Goal: Task Accomplishment & Management: Manage account settings

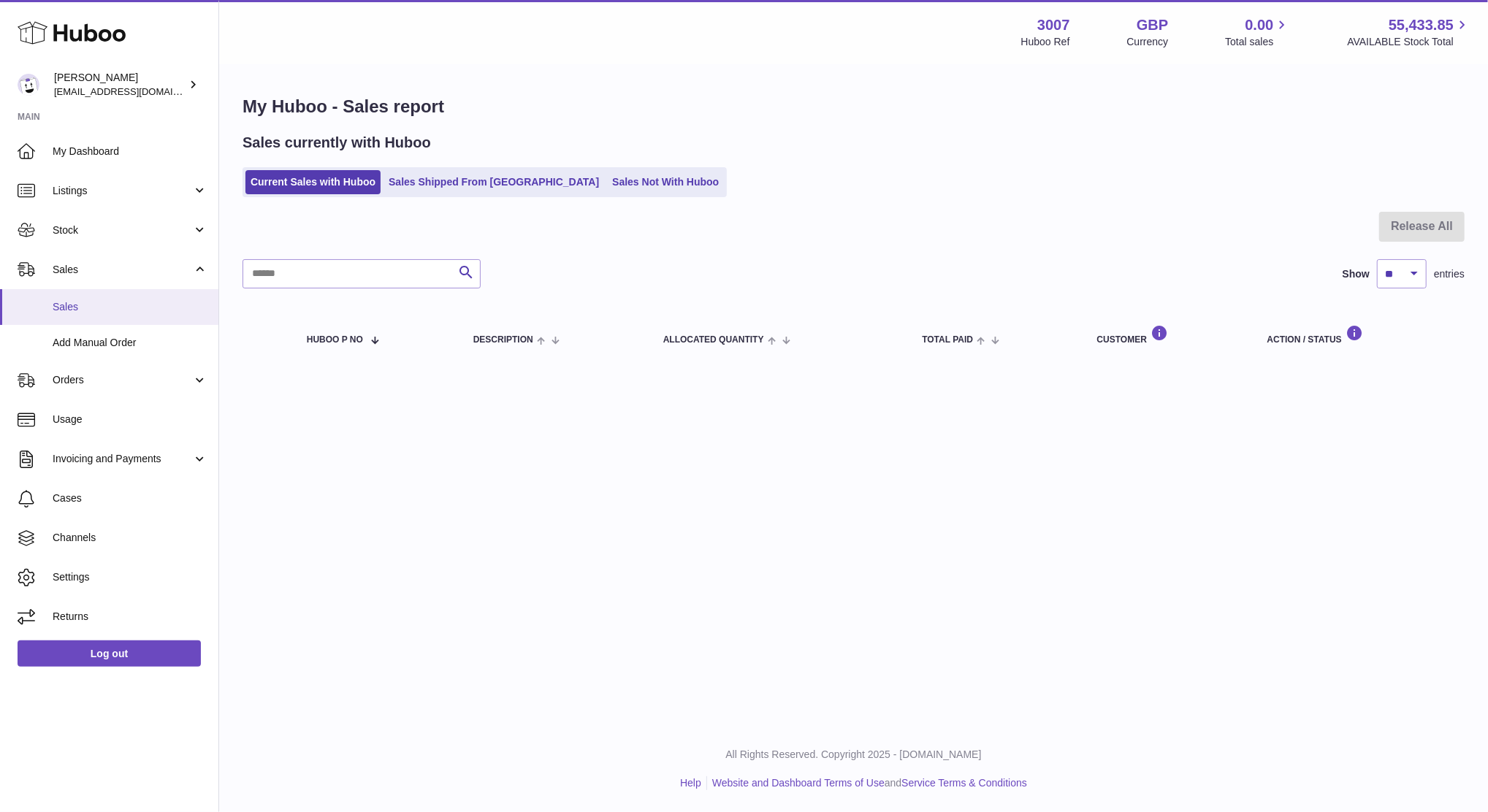
click at [79, 304] on span "Sales" at bounding box center [129, 307] width 155 height 14
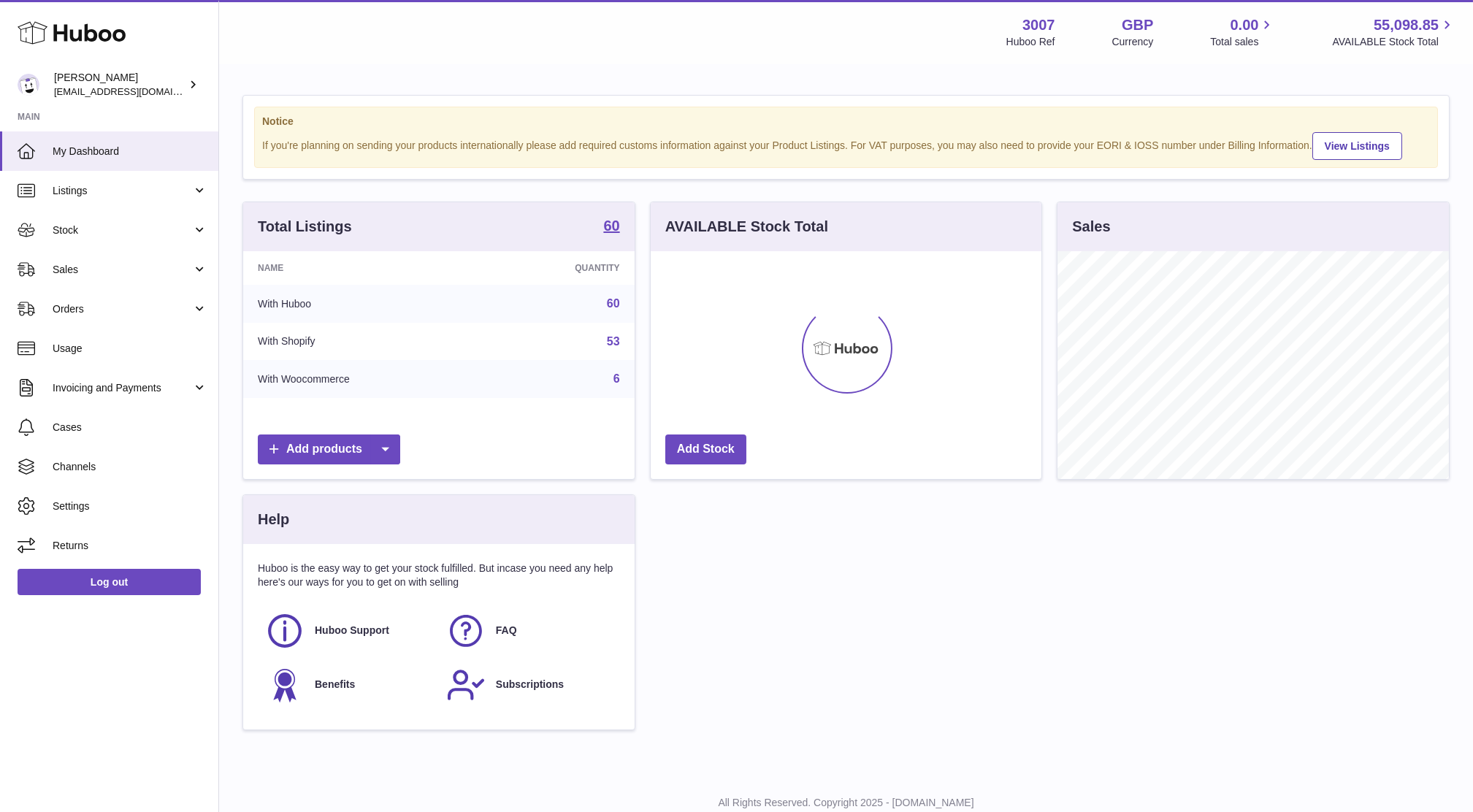
scroll to position [227, 391]
click at [82, 303] on span "Orders" at bounding box center [122, 310] width 139 height 14
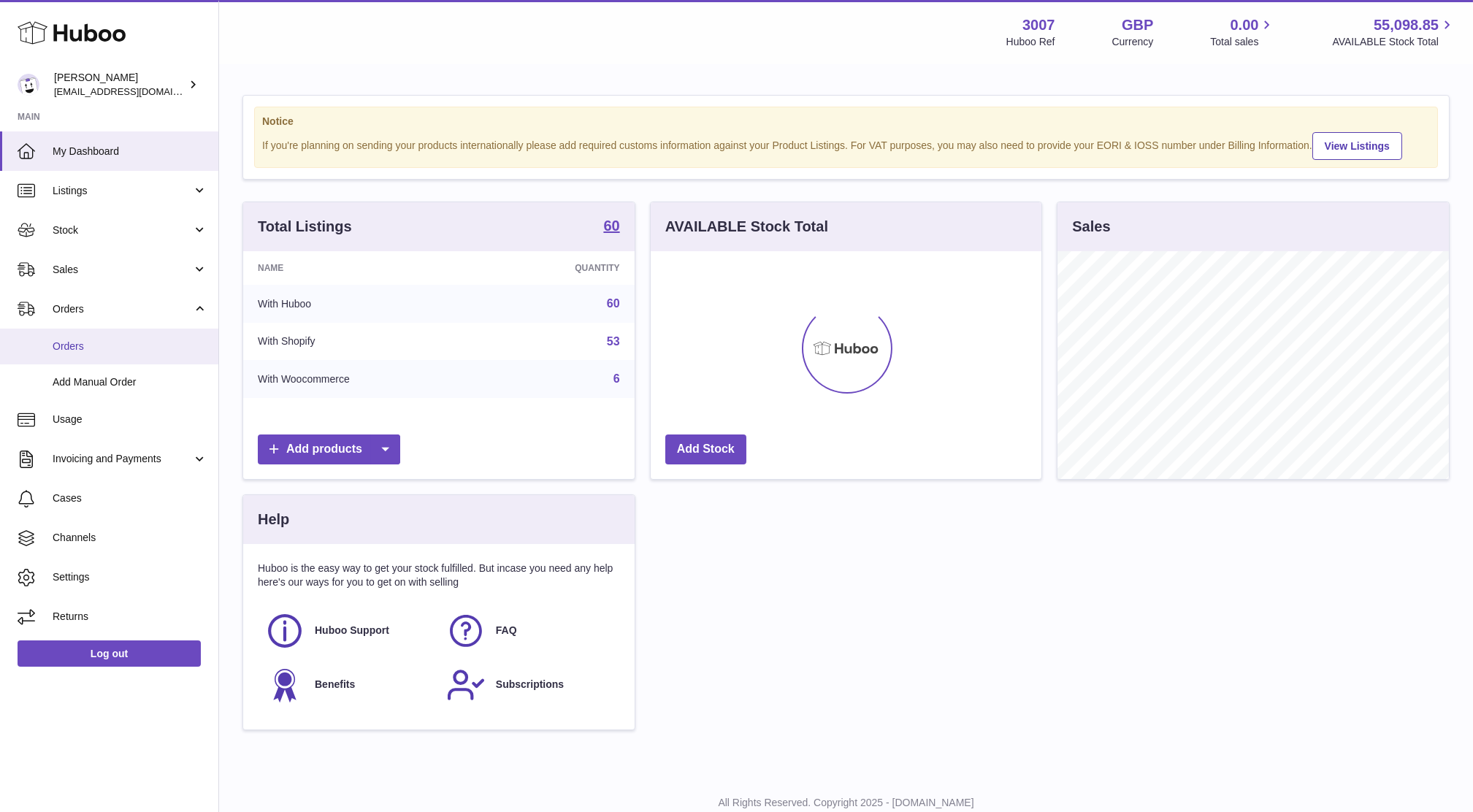
click at [98, 340] on span "Orders" at bounding box center [129, 347] width 155 height 14
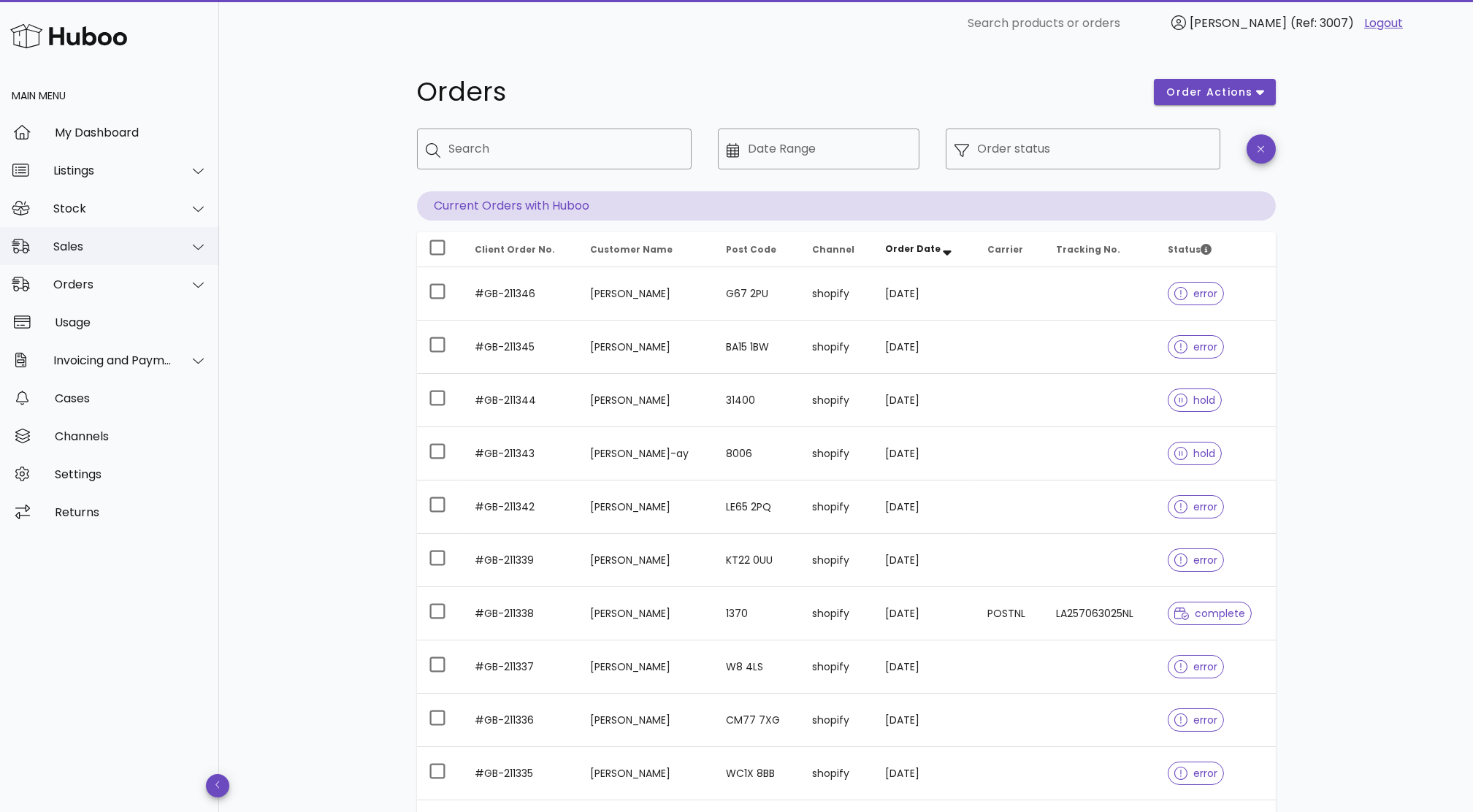
click at [77, 251] on div "Sales" at bounding box center [112, 247] width 119 height 14
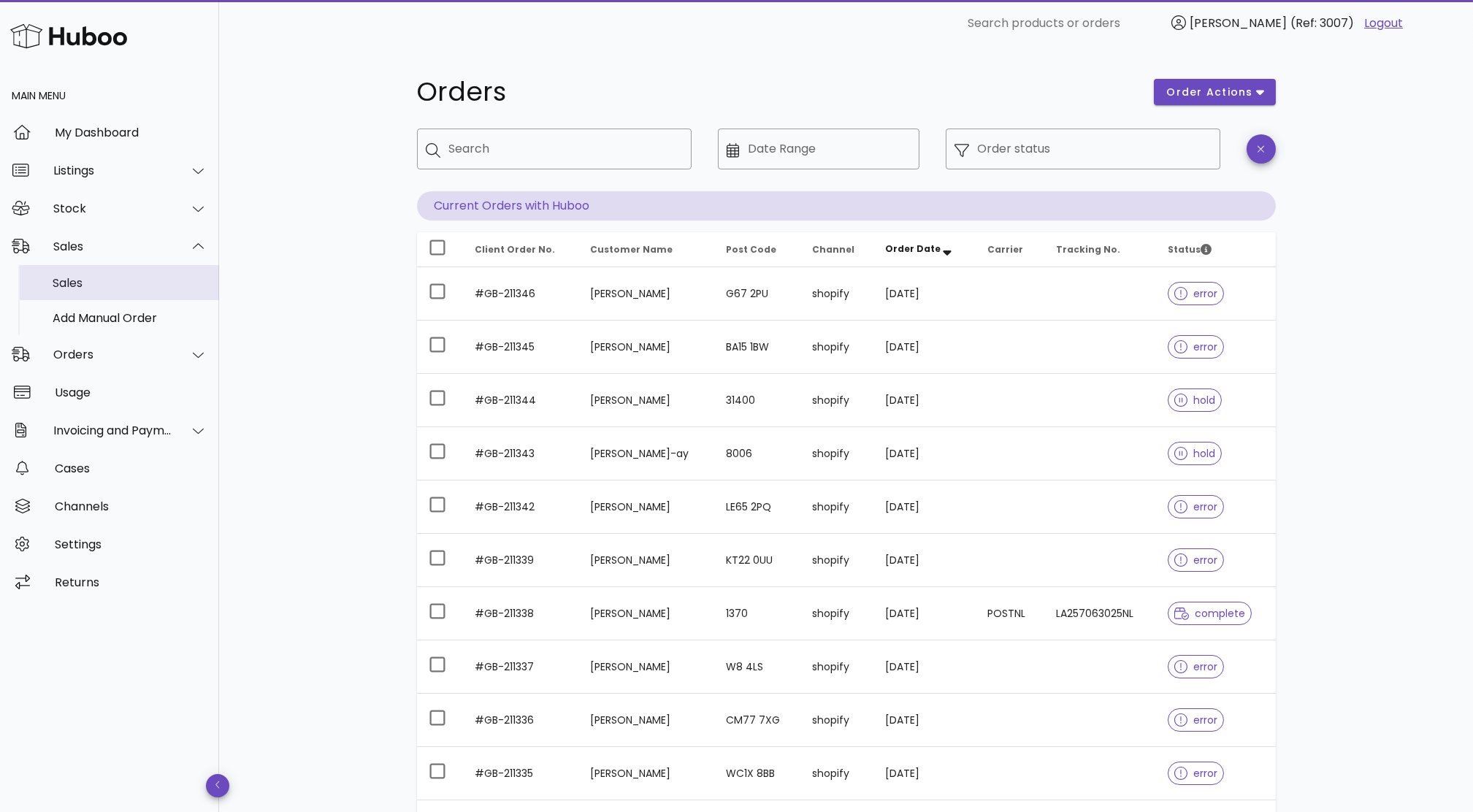
click at [88, 280] on div "Sales" at bounding box center [129, 283] width 155 height 14
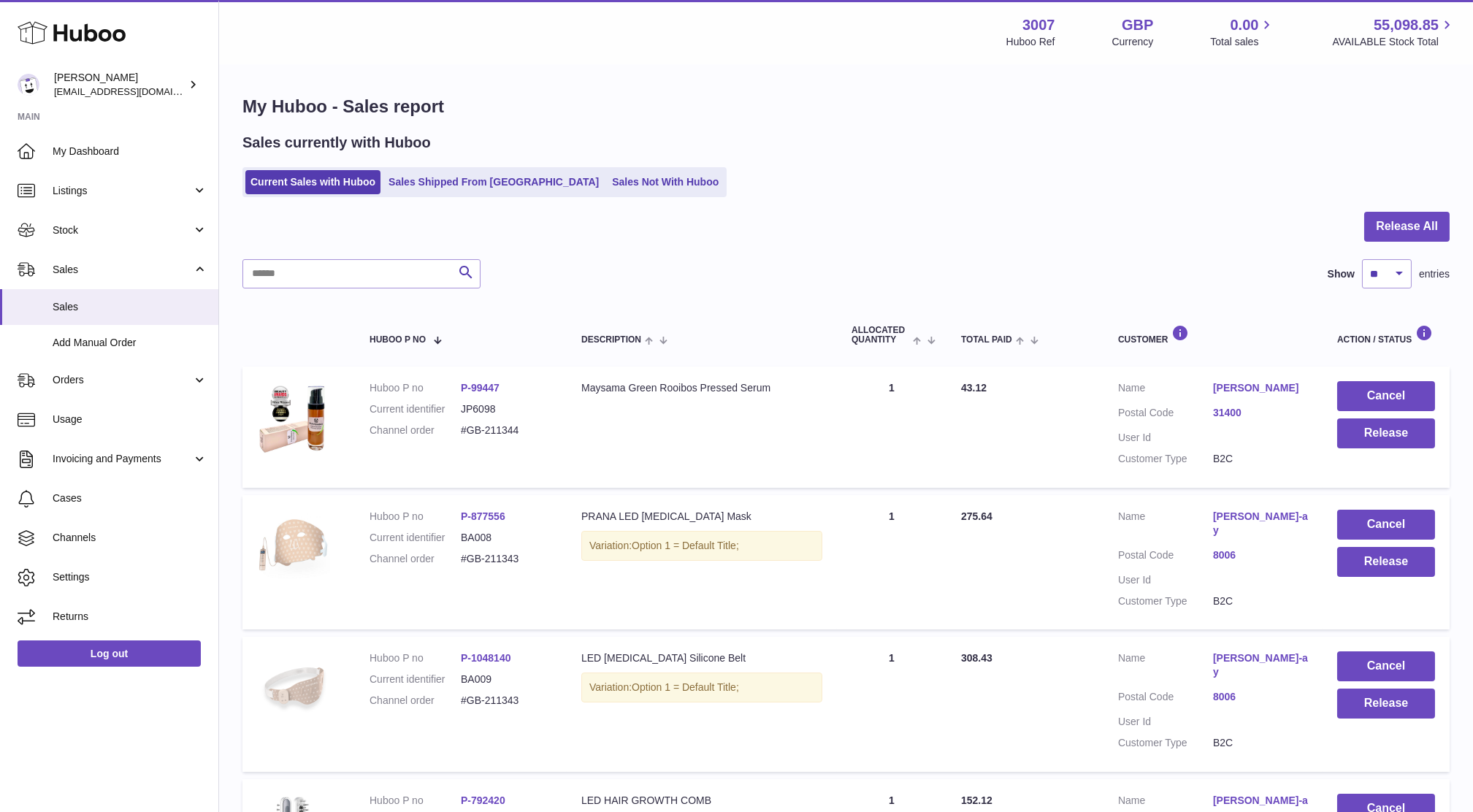
scroll to position [195, 0]
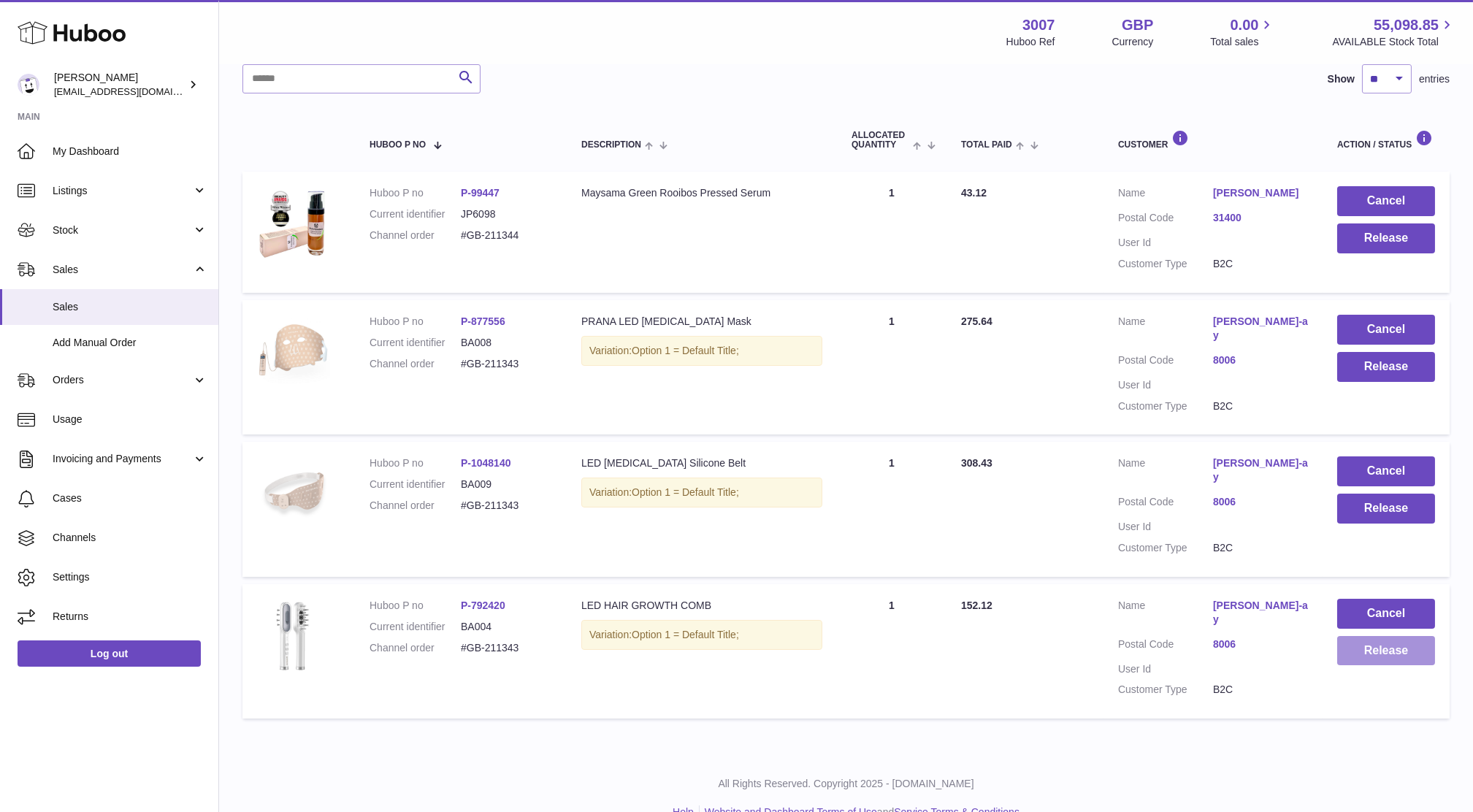
click at [1366, 636] on button "Release" at bounding box center [1386, 651] width 98 height 30
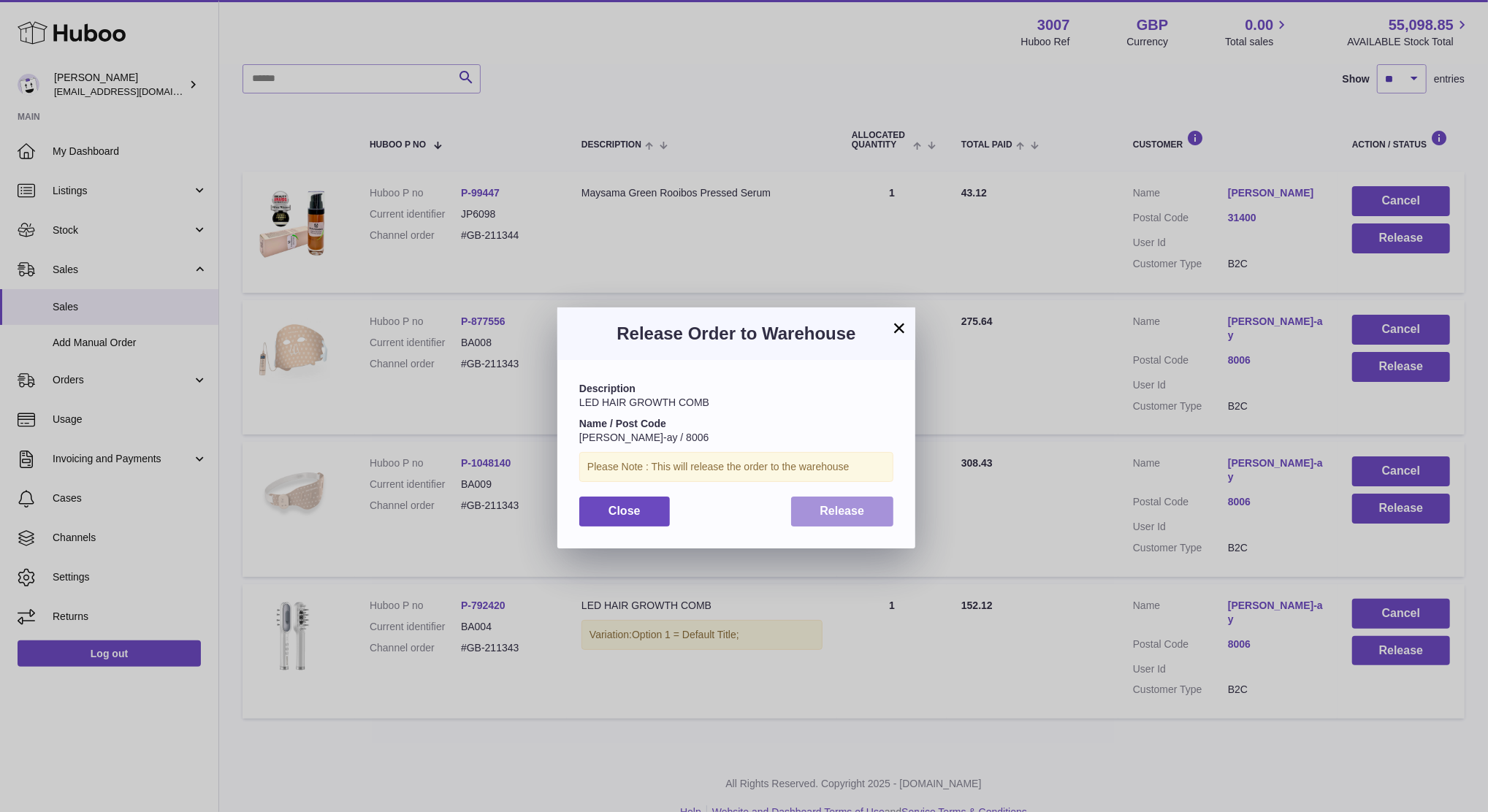
click at [868, 515] on button "Release" at bounding box center [843, 512] width 103 height 30
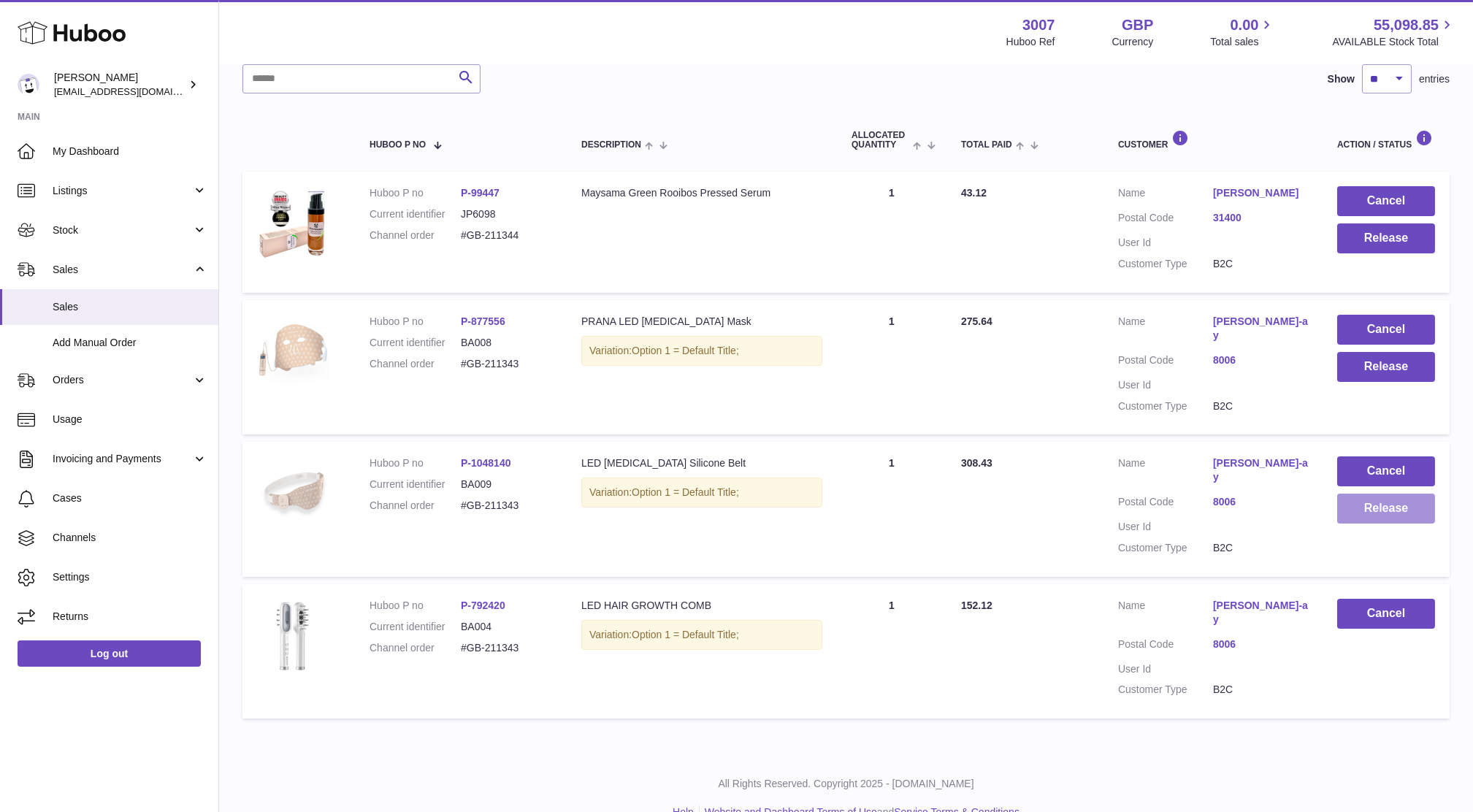
click at [1375, 514] on button "Release" at bounding box center [1386, 508] width 98 height 30
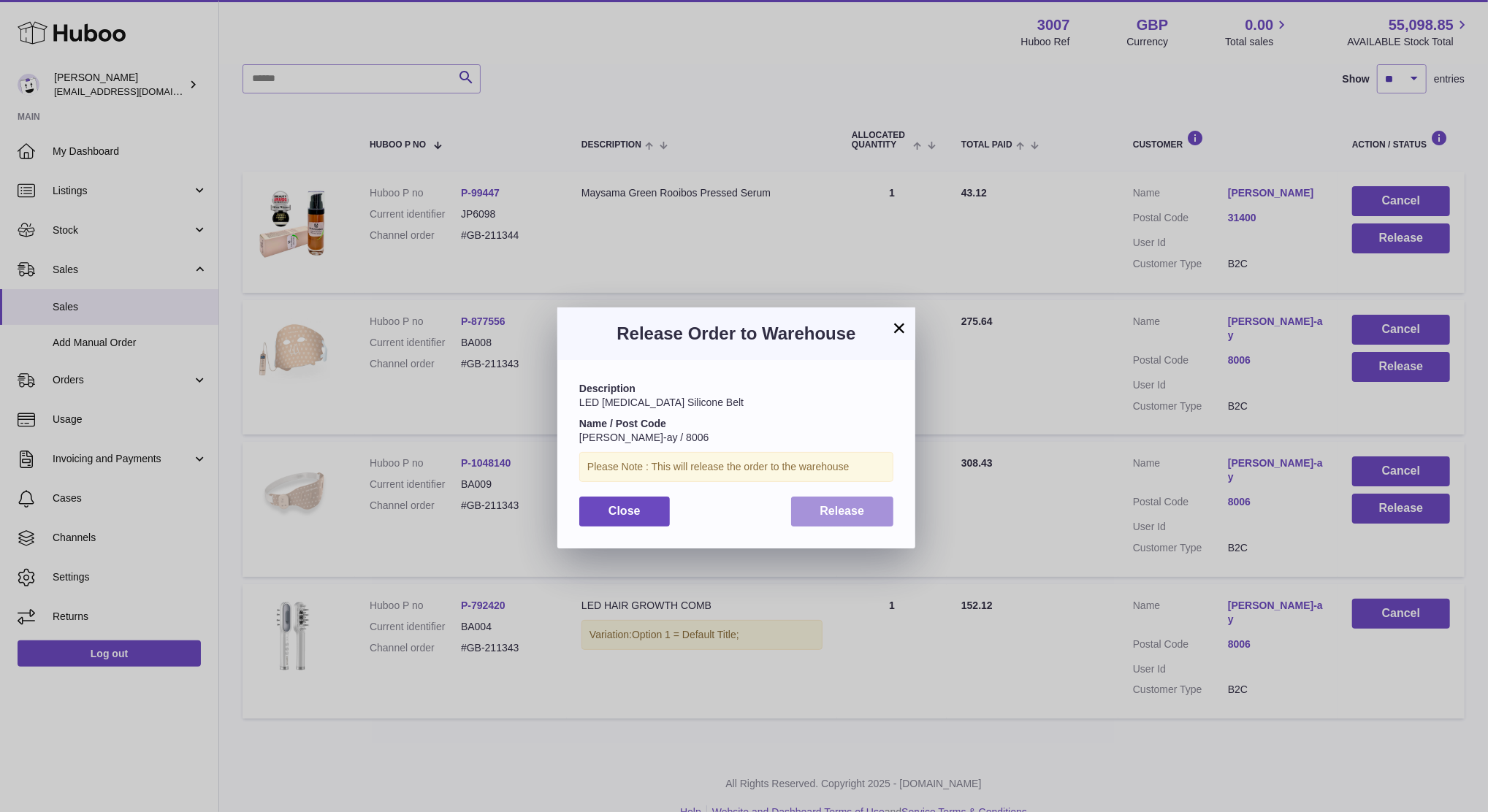
click at [848, 525] on button "Release" at bounding box center [843, 512] width 103 height 30
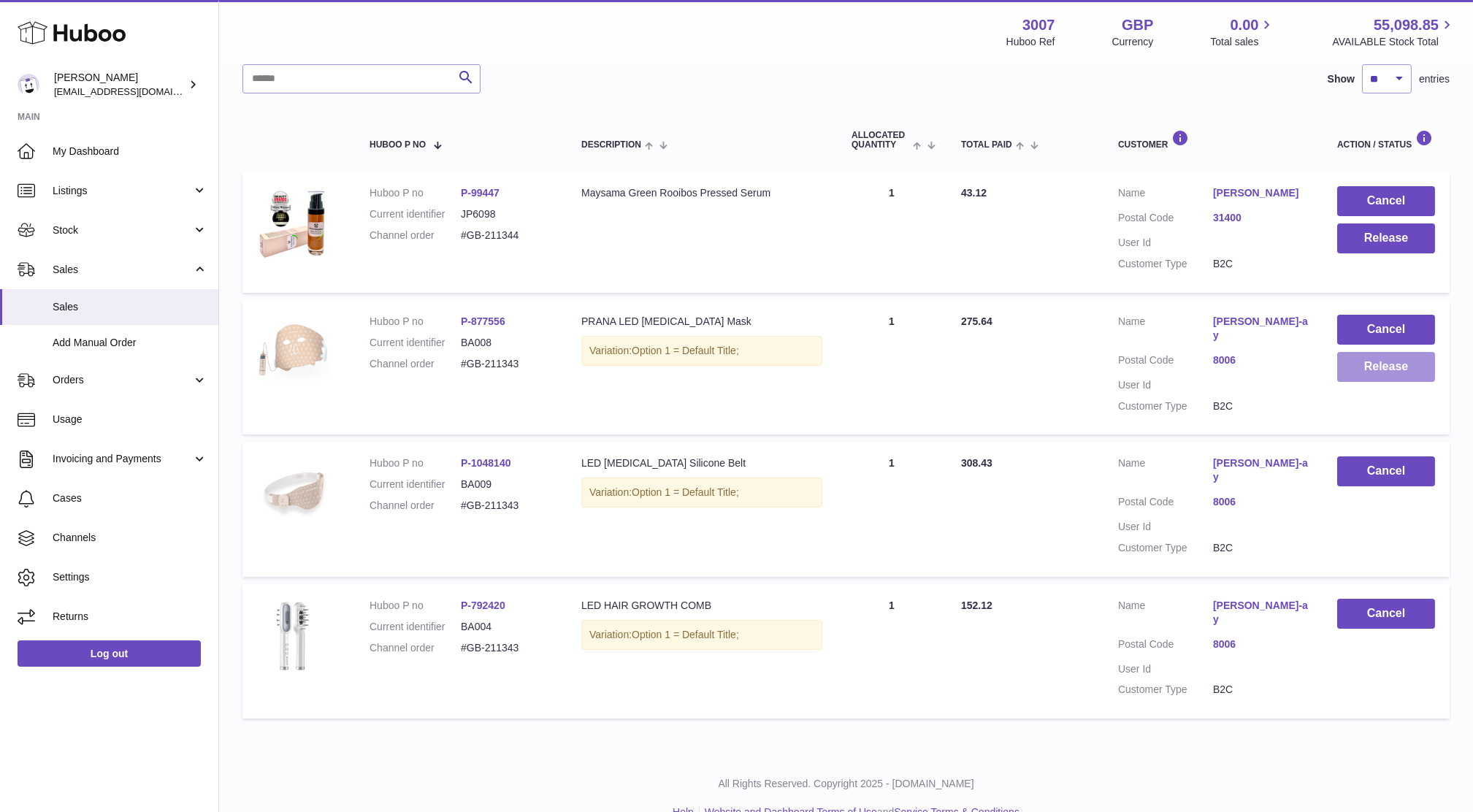
click at [1402, 382] on button "Release" at bounding box center [1386, 367] width 98 height 30
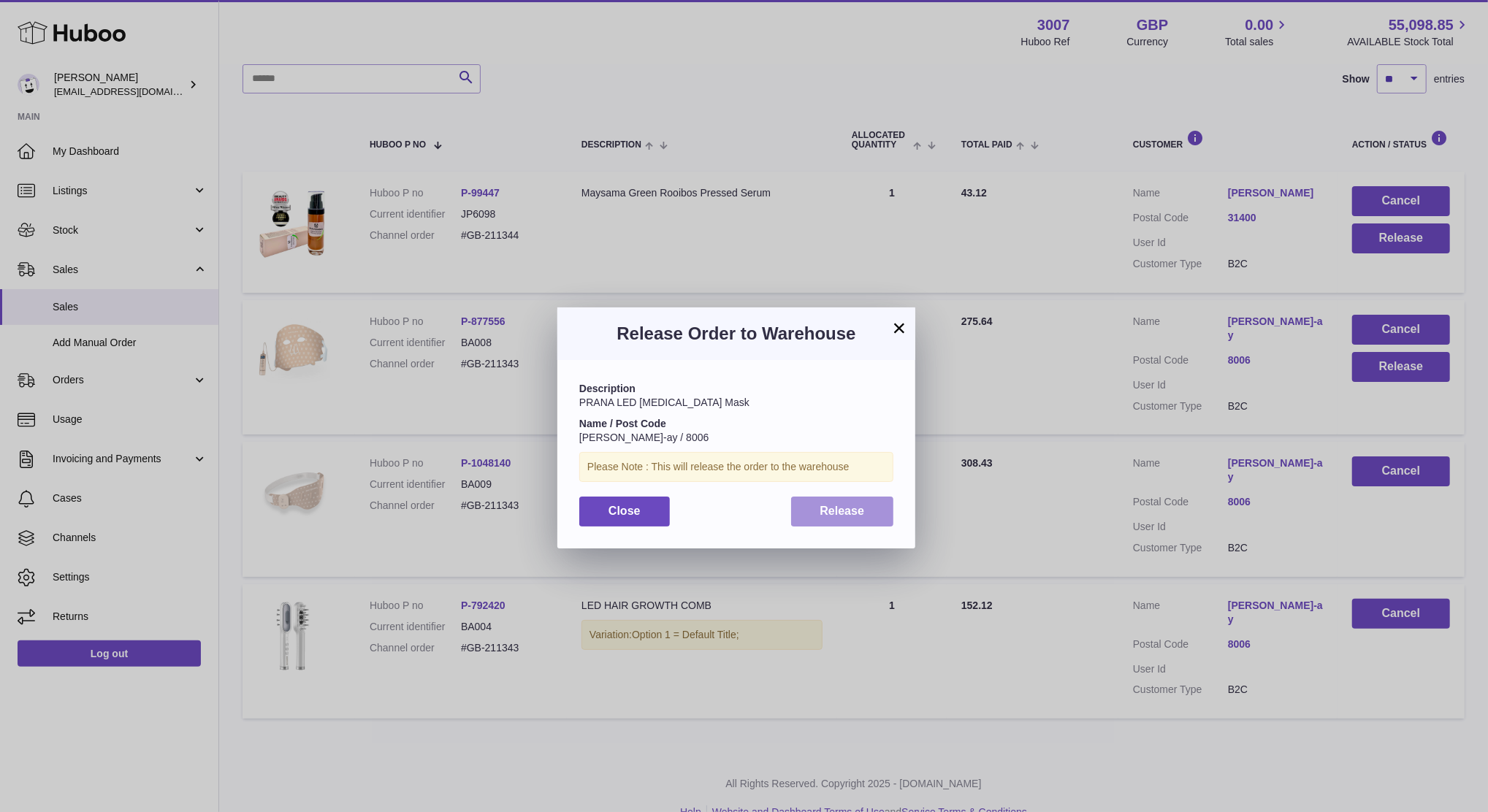
click at [844, 511] on span "Release" at bounding box center [843, 511] width 45 height 12
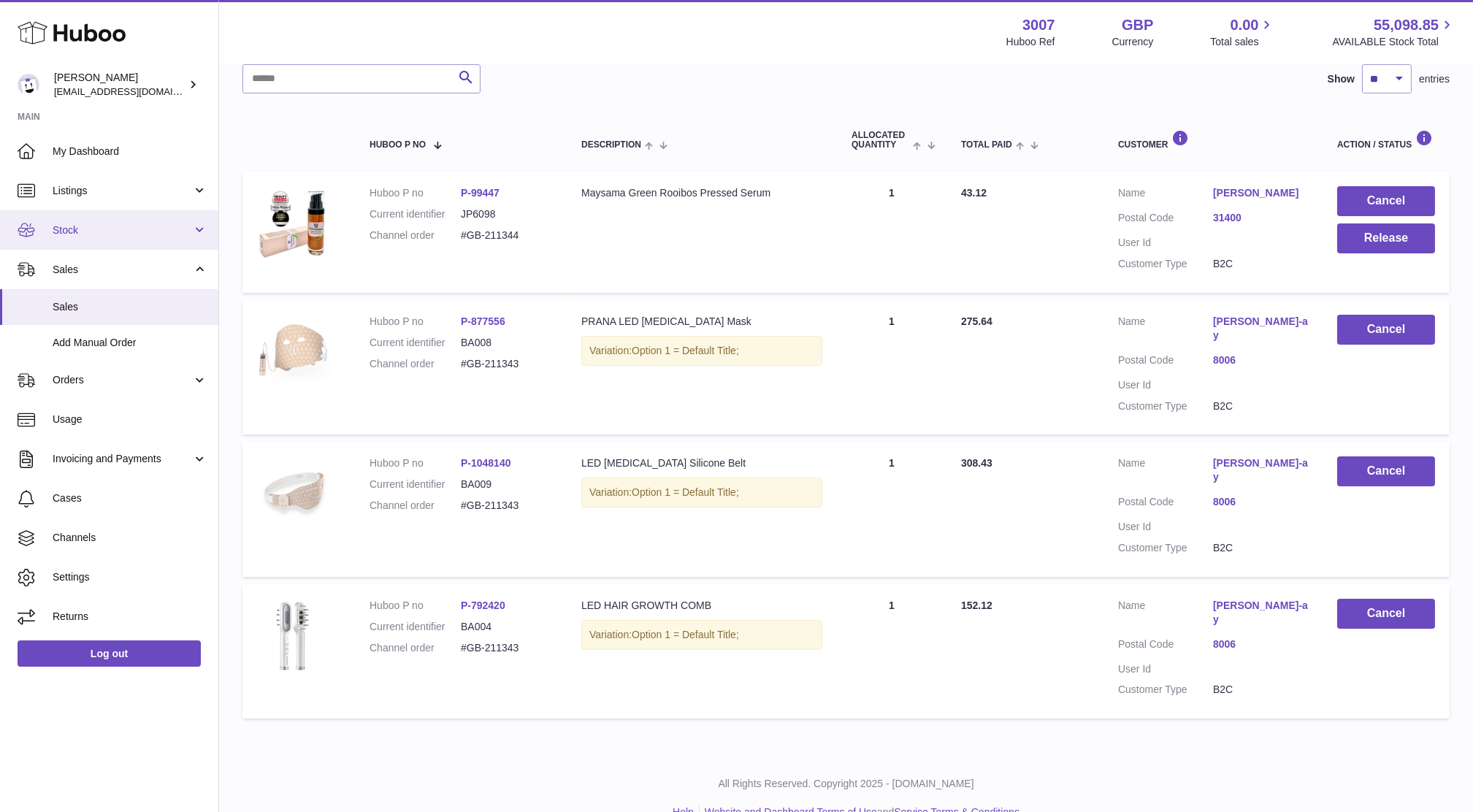
click at [95, 223] on span "Stock" at bounding box center [122, 230] width 139 height 14
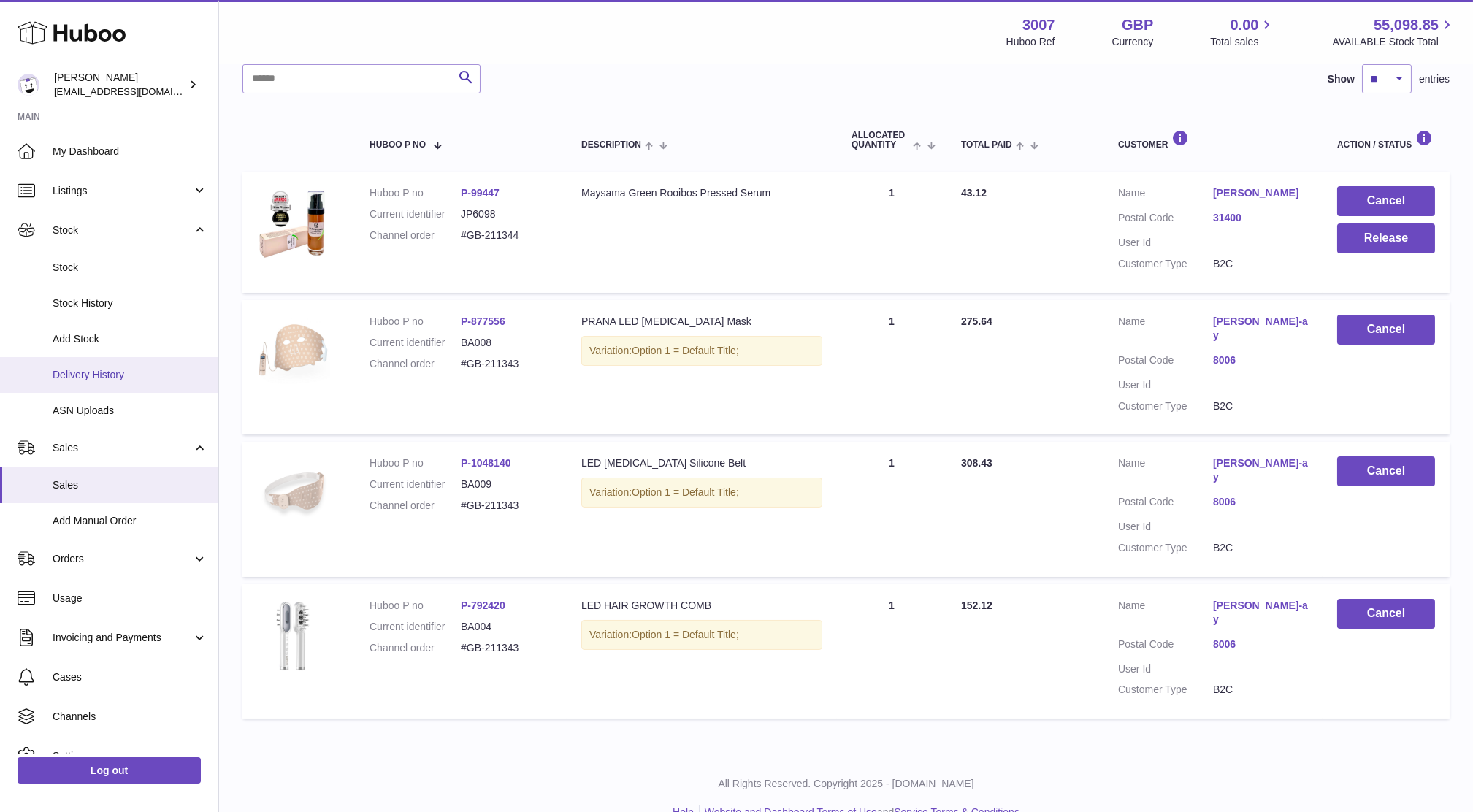
click at [73, 377] on span "Delivery History" at bounding box center [129, 375] width 155 height 14
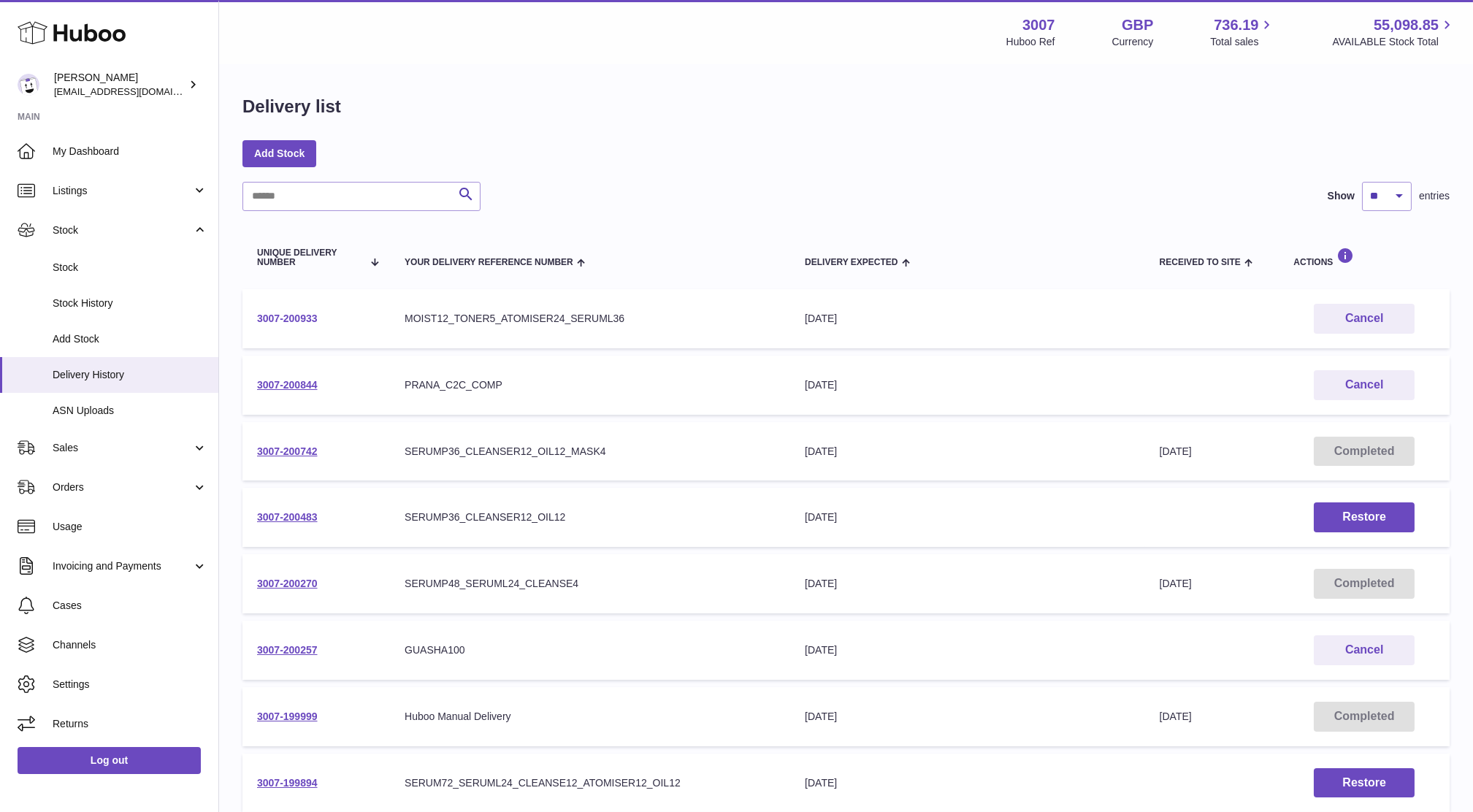
click at [297, 324] on link "3007-200933" at bounding box center [287, 318] width 61 height 12
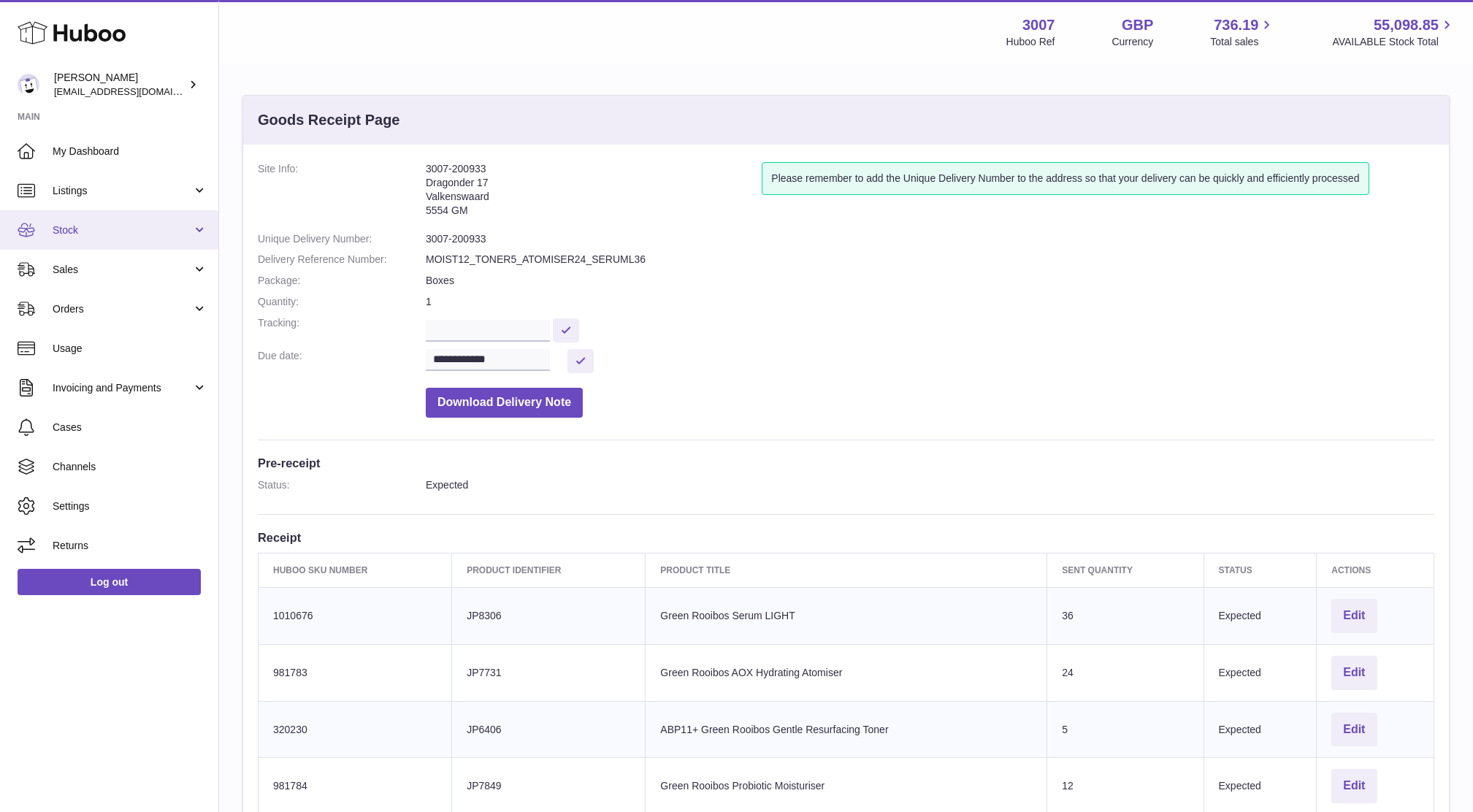
click at [91, 220] on link "Stock" at bounding box center [109, 230] width 218 height 39
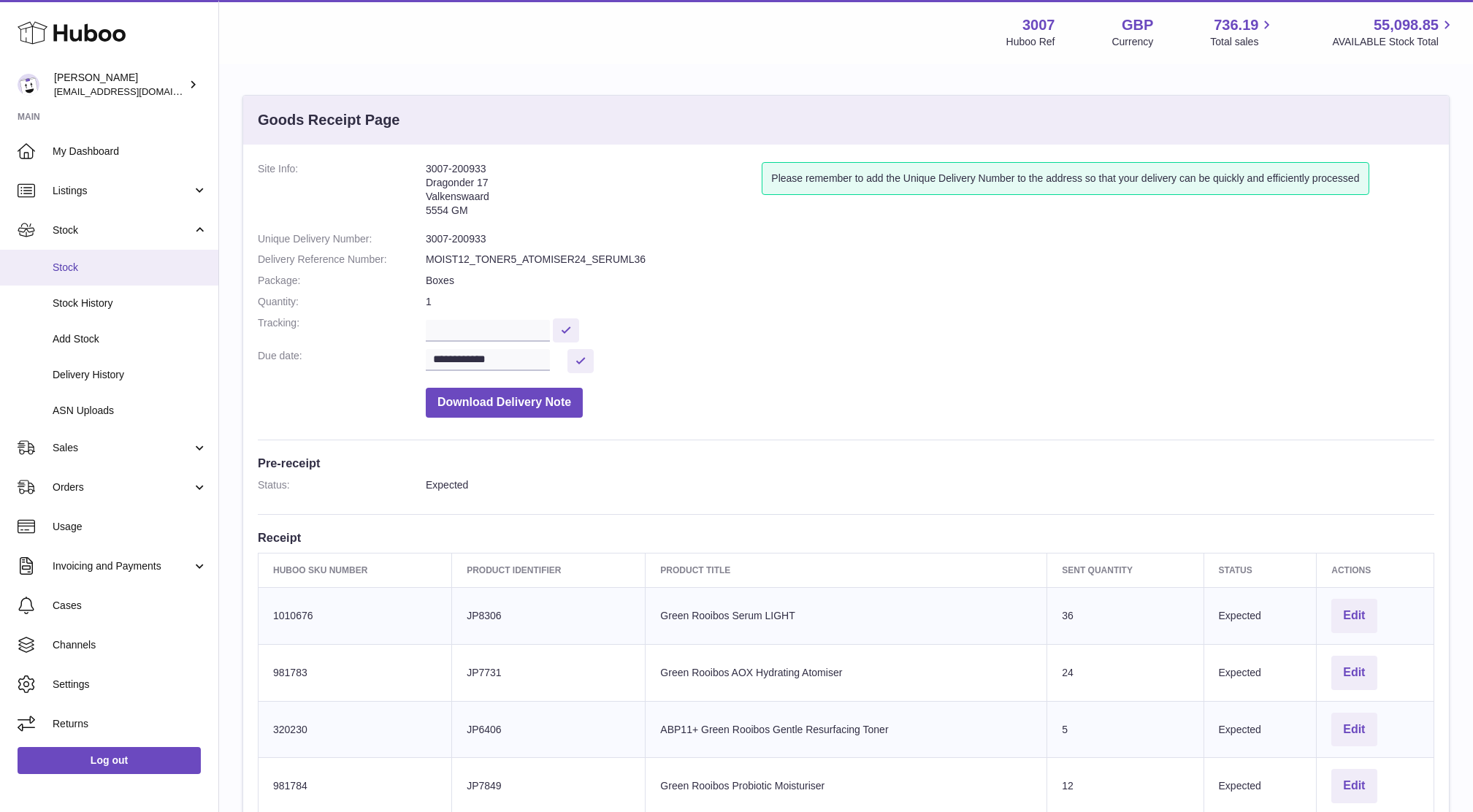
click at [87, 268] on span "Stock" at bounding box center [129, 267] width 155 height 14
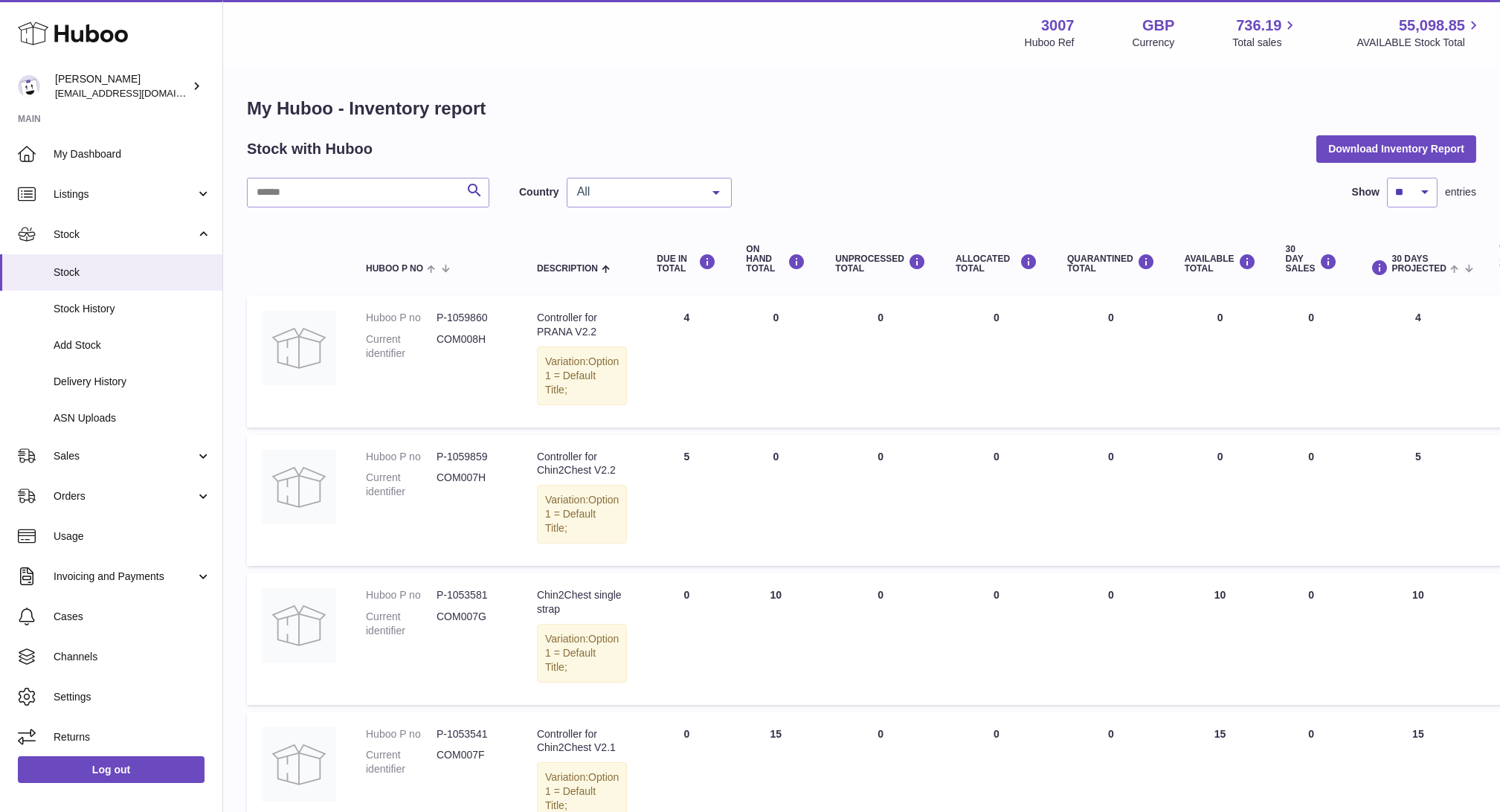
click at [693, 205] on div "All" at bounding box center [649, 193] width 165 height 30
click at [675, 275] on span "NL" at bounding box center [649, 282] width 164 height 30
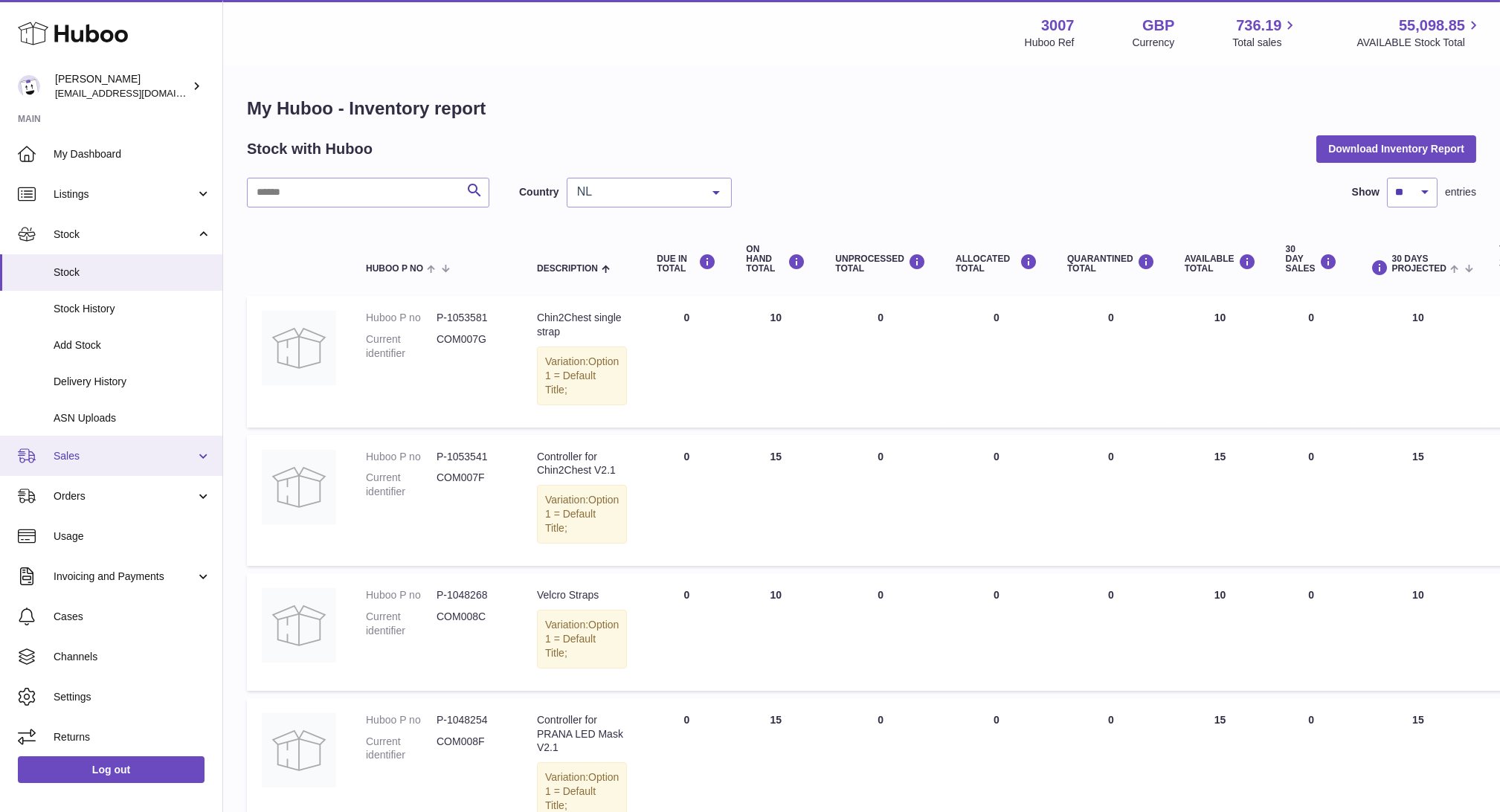
click at [104, 463] on link "Sales" at bounding box center [111, 456] width 222 height 40
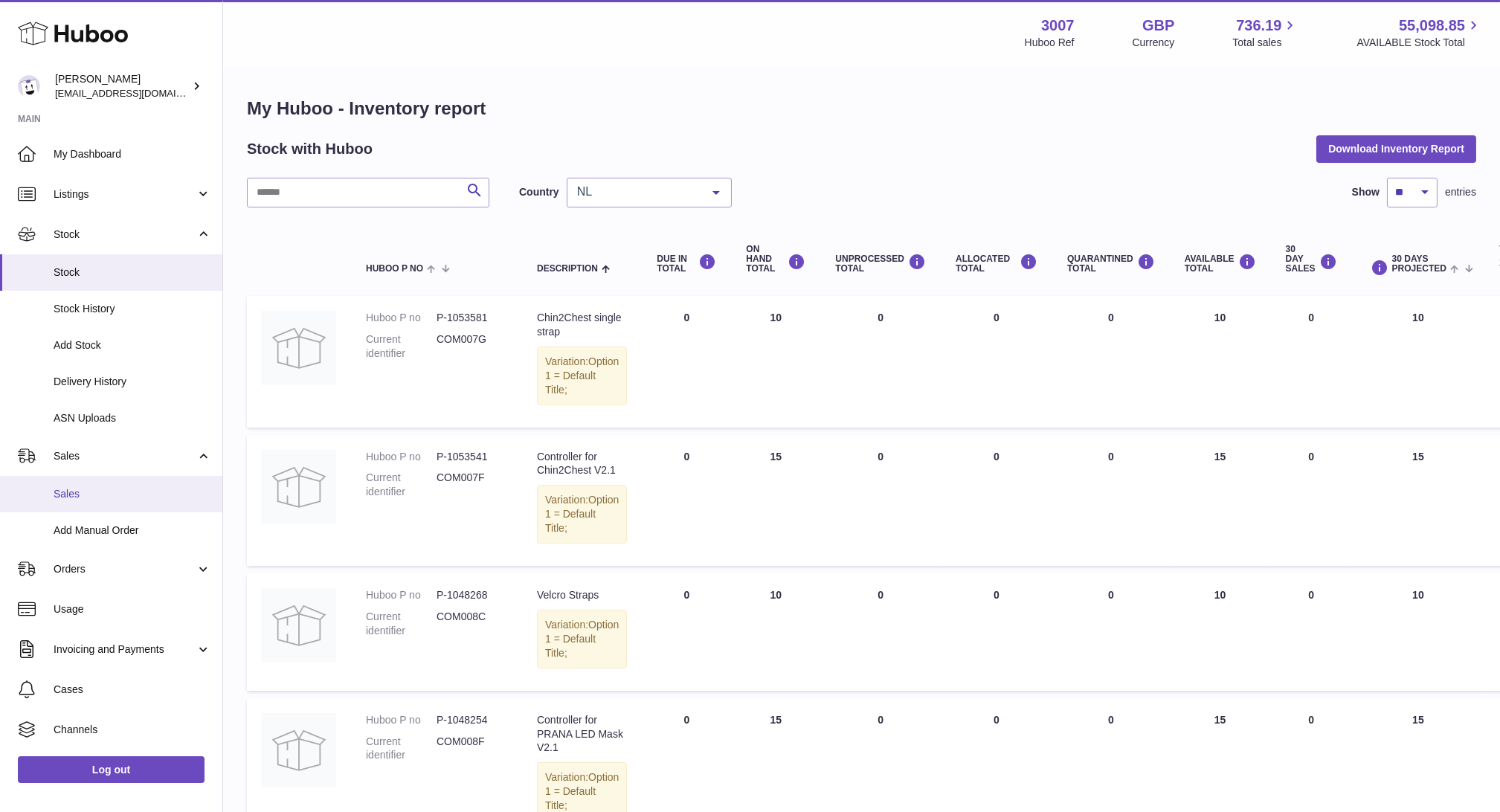
click at [89, 493] on span "Sales" at bounding box center [132, 494] width 158 height 14
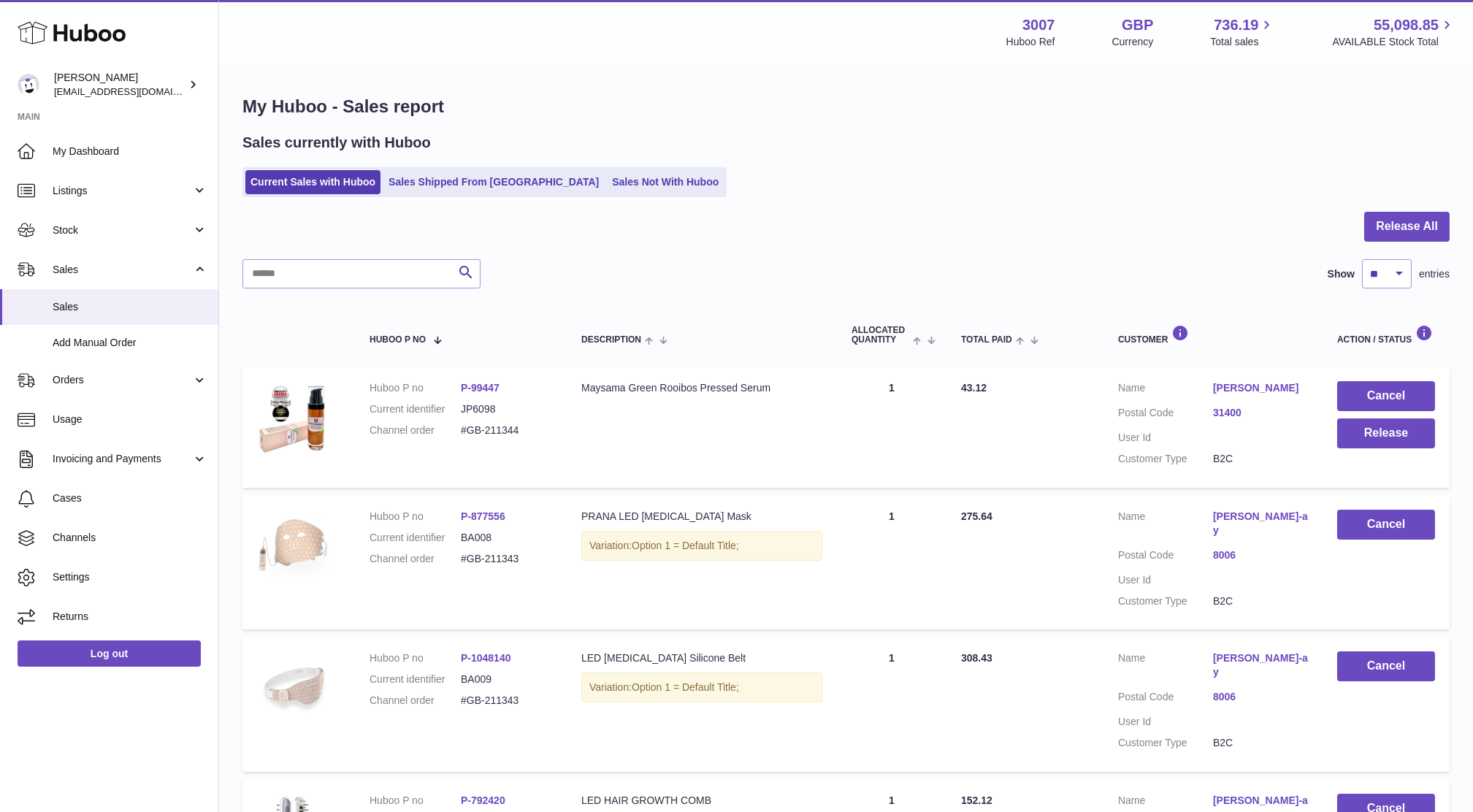
click at [1394, 454] on td "Cancel Release" at bounding box center [1386, 427] width 127 height 121
click at [1386, 444] on button "Release" at bounding box center [1386, 433] width 98 height 30
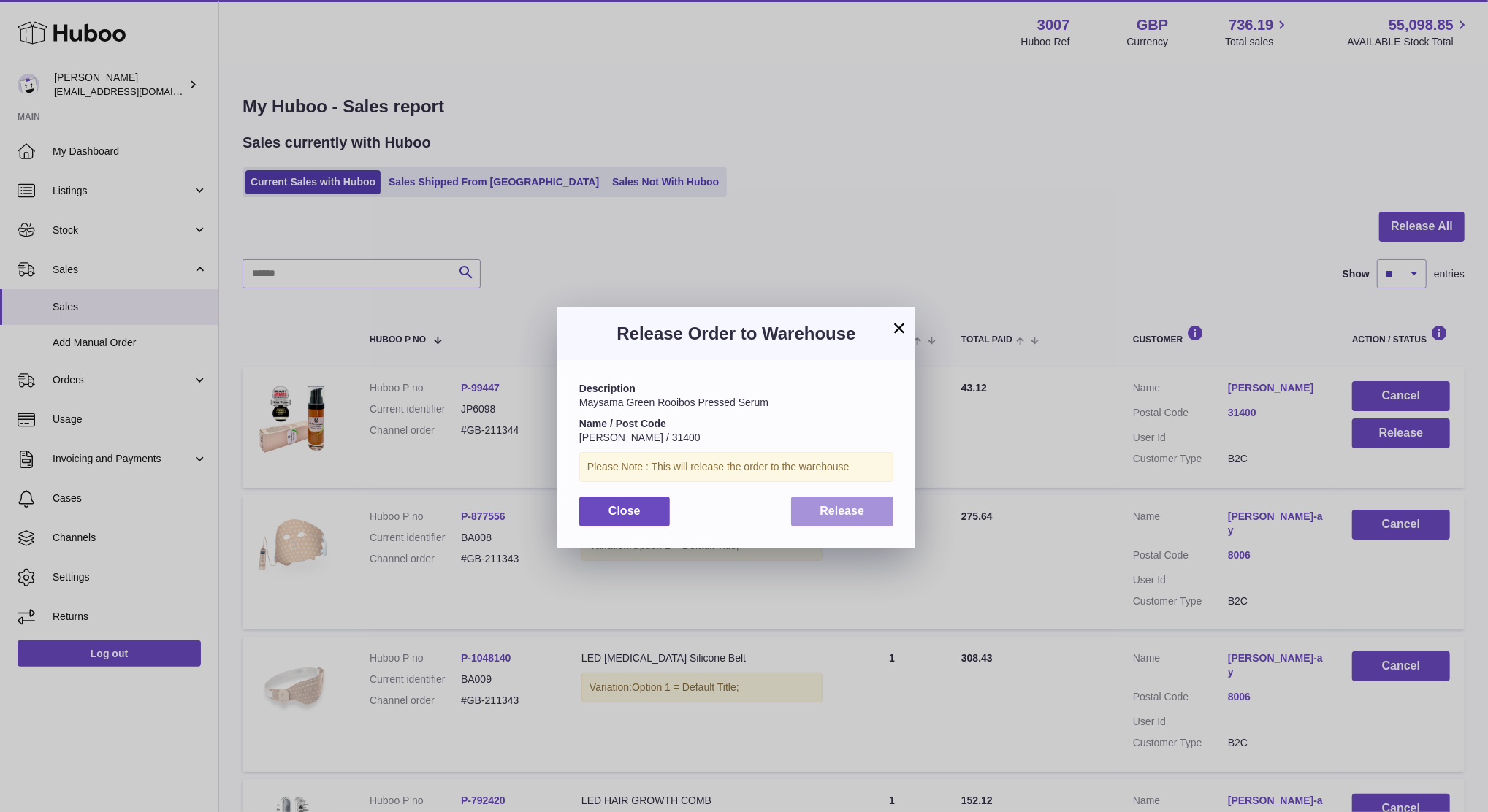
click at [824, 515] on span "Release" at bounding box center [843, 511] width 45 height 12
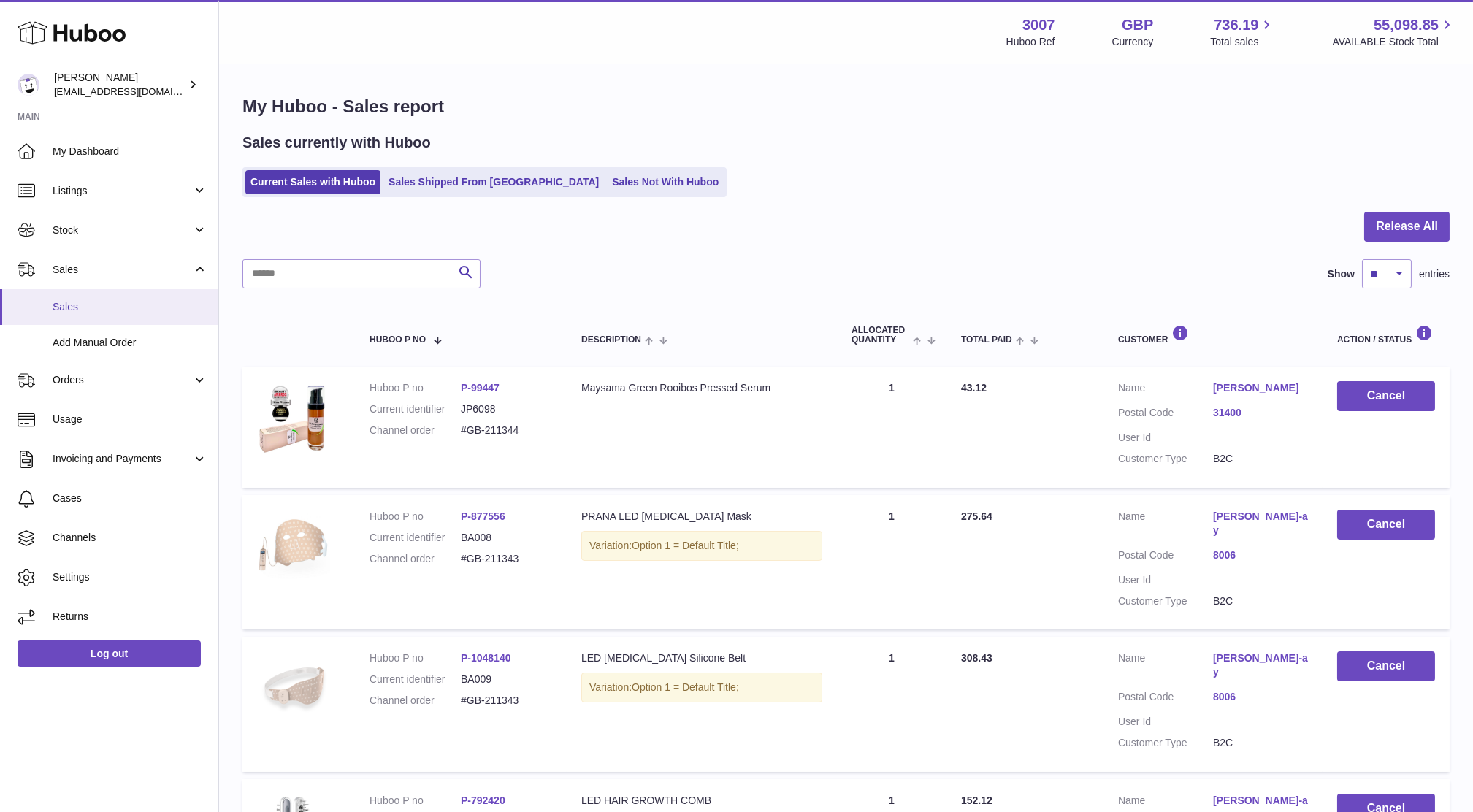
click at [70, 308] on span "Sales" at bounding box center [129, 307] width 155 height 14
